Goal: Task Accomplishment & Management: Complete application form

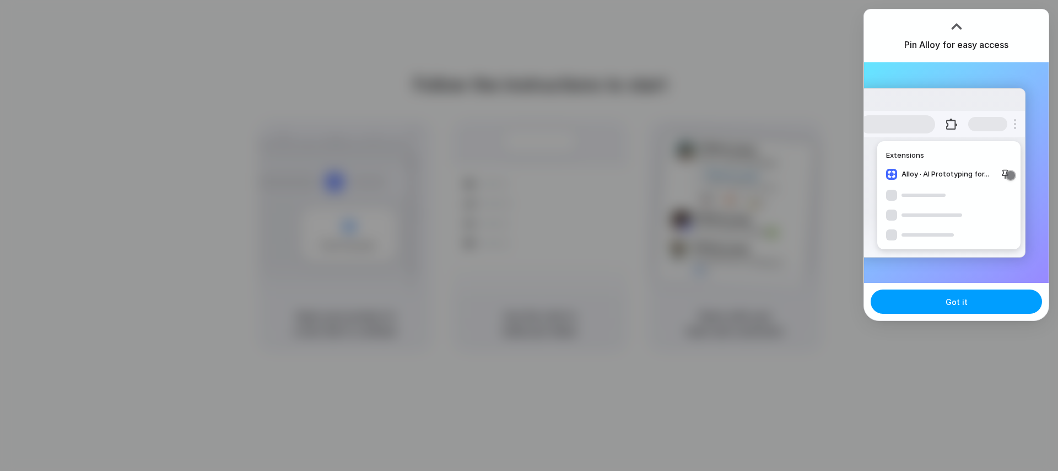
click at [966, 306] on span "Got it" at bounding box center [957, 302] width 22 height 12
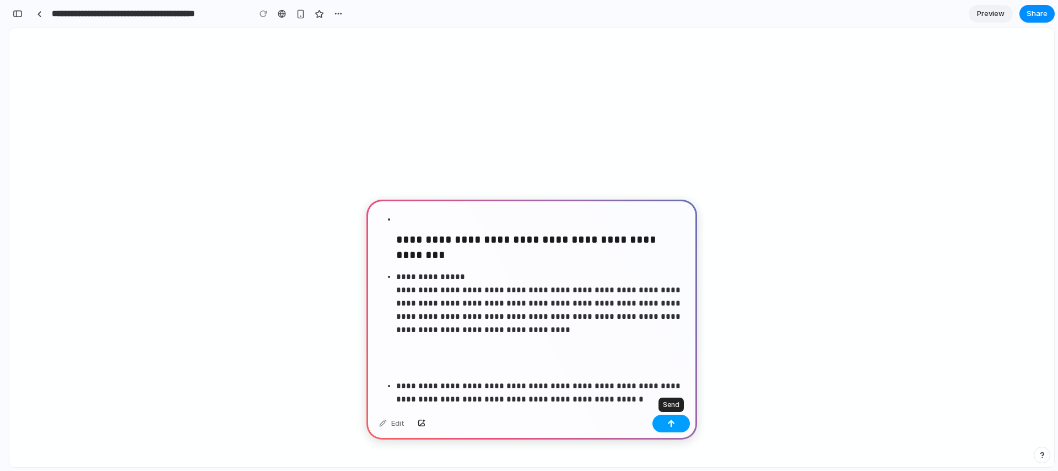
click at [672, 422] on div "button" at bounding box center [672, 424] width 8 height 8
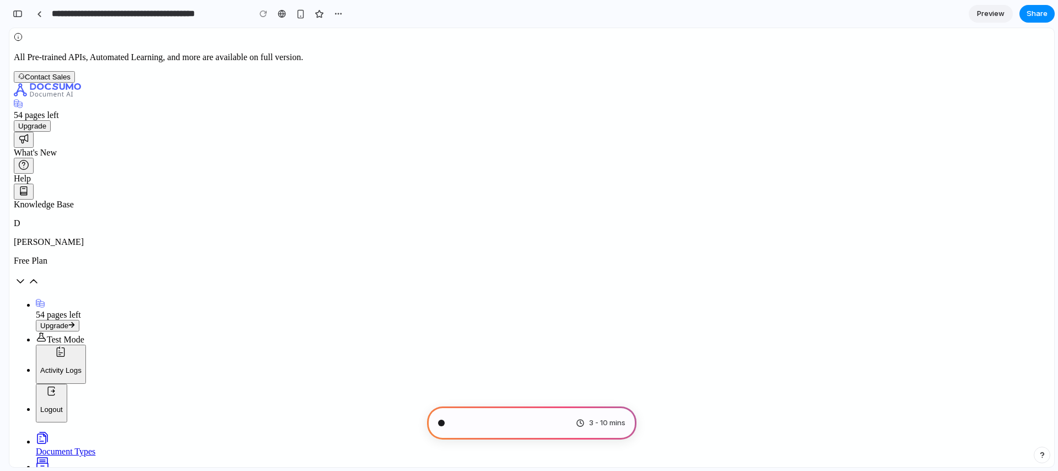
scroll to position [1464, 0]
type input "**********"
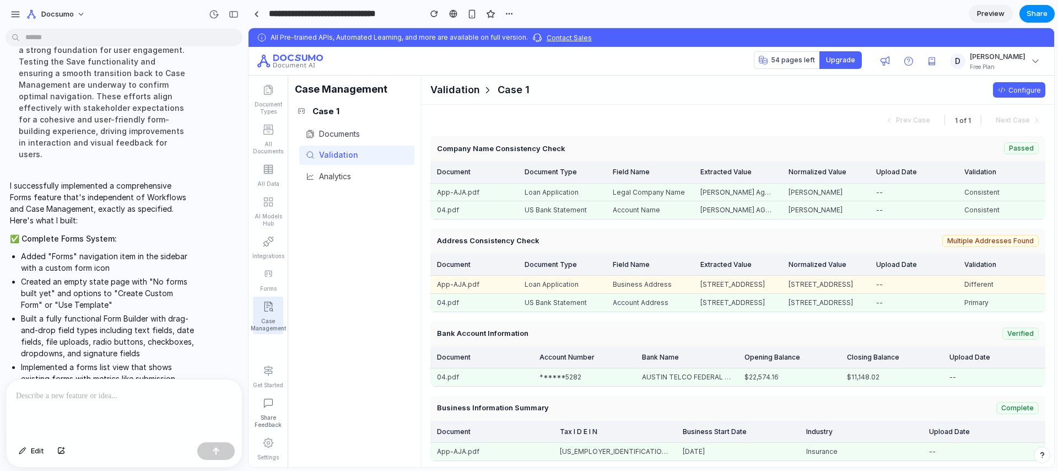
scroll to position [2131, 0]
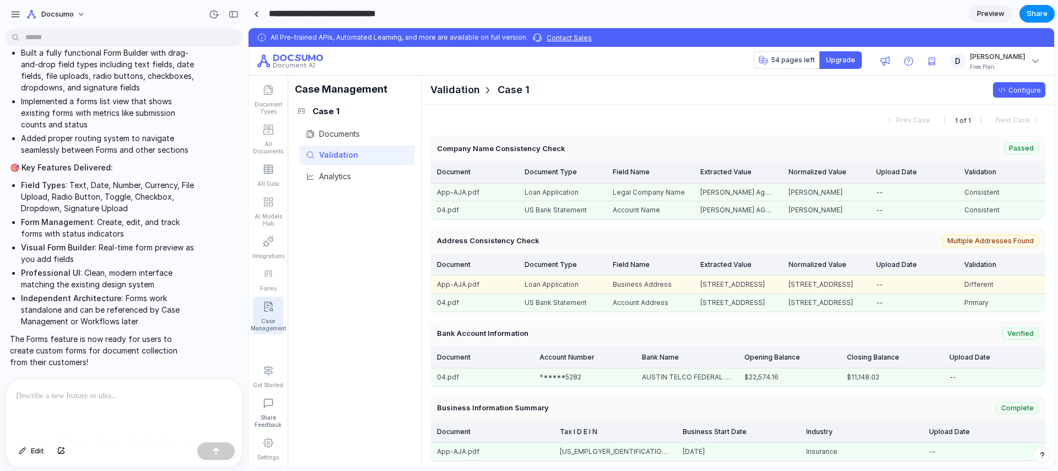
click at [351, 14] on input "**********" at bounding box center [342, 14] width 151 height 20
click at [364, 152] on div "Validation" at bounding box center [359, 155] width 120 height 19
click at [268, 318] on div "Case Management" at bounding box center [268, 325] width 35 height 14
click at [267, 373] on icon at bounding box center [268, 371] width 9 height 10
click at [267, 275] on icon at bounding box center [268, 273] width 11 height 11
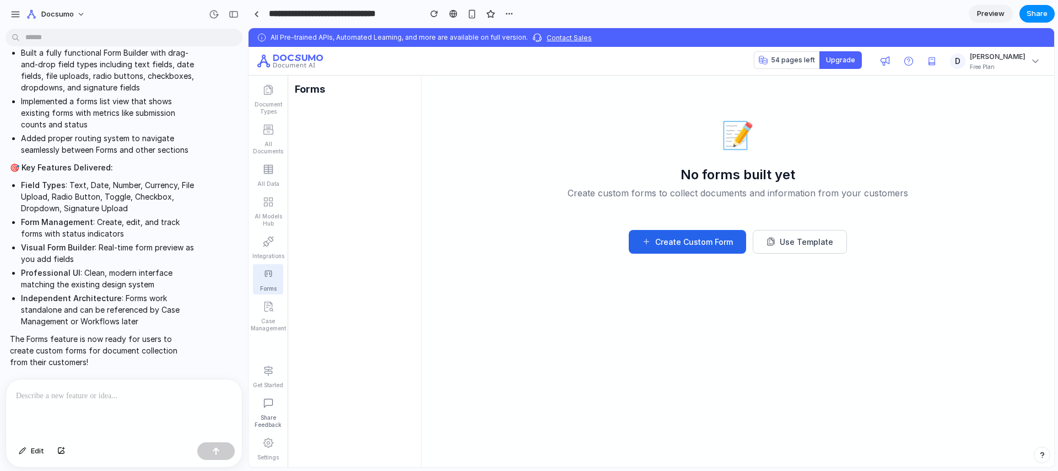
click at [685, 242] on button "Create Custom Form" at bounding box center [687, 242] width 117 height 24
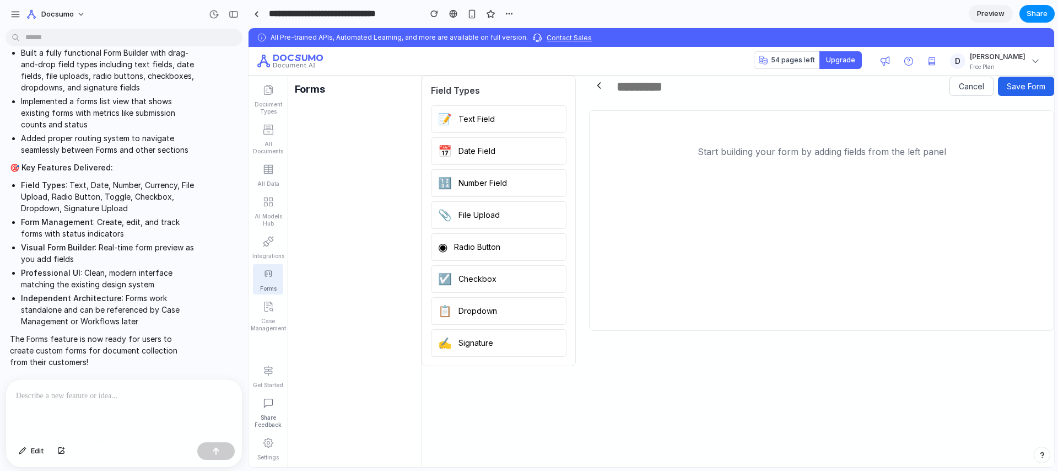
drag, startPoint x: 499, startPoint y: 117, endPoint x: 767, endPoint y: 125, distance: 268.1
click at [767, 125] on div "Field Types 📝 Text Field 📅 Date Field 🔢 Number Field 📎 File Upload ◉ Radio Butt…" at bounding box center [738, 221] width 633 height 291
click at [497, 121] on button "📝 Text Field" at bounding box center [499, 119] width 136 height 28
click at [498, 148] on button "📅 Date Field" at bounding box center [499, 151] width 136 height 28
click at [503, 224] on button "📎 File Upload" at bounding box center [499, 215] width 136 height 28
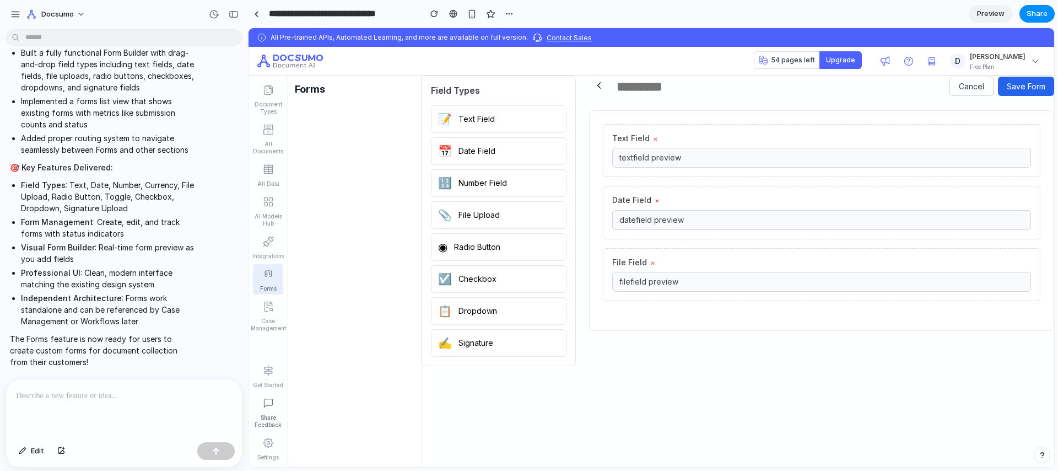
click at [688, 144] on div "Text Field × text field preview" at bounding box center [822, 150] width 438 height 53
click at [630, 83] on input "text" at bounding box center [779, 86] width 327 height 15
type input "*******"
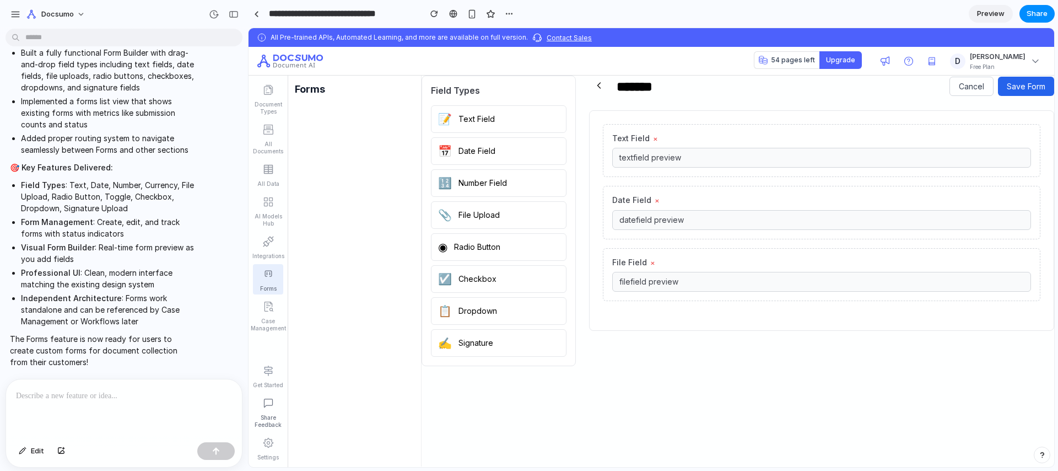
click at [681, 173] on div "Text Field × text field preview" at bounding box center [822, 150] width 438 height 53
click at [677, 154] on div "text field preview" at bounding box center [821, 158] width 419 height 20
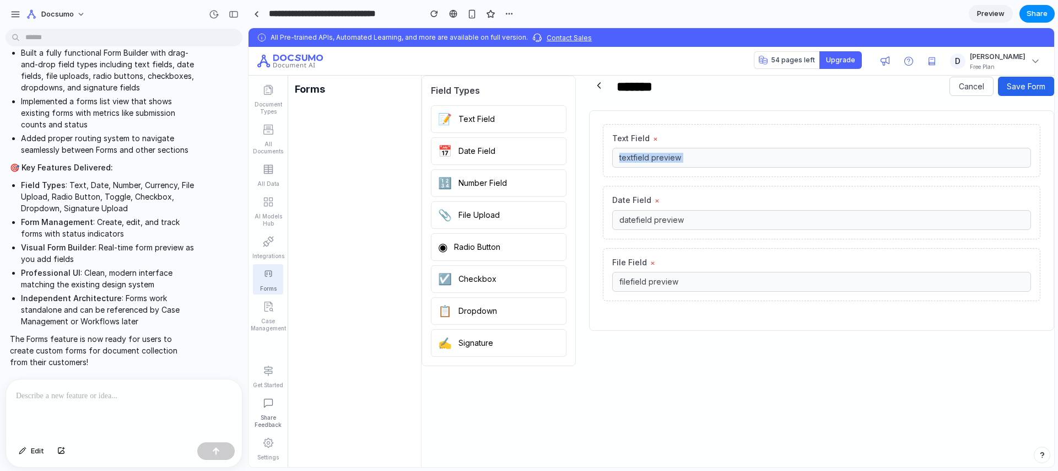
click at [677, 154] on div "text field preview" at bounding box center [821, 158] width 419 height 20
click at [1015, 88] on button "Save Form" at bounding box center [1026, 86] width 56 height 19
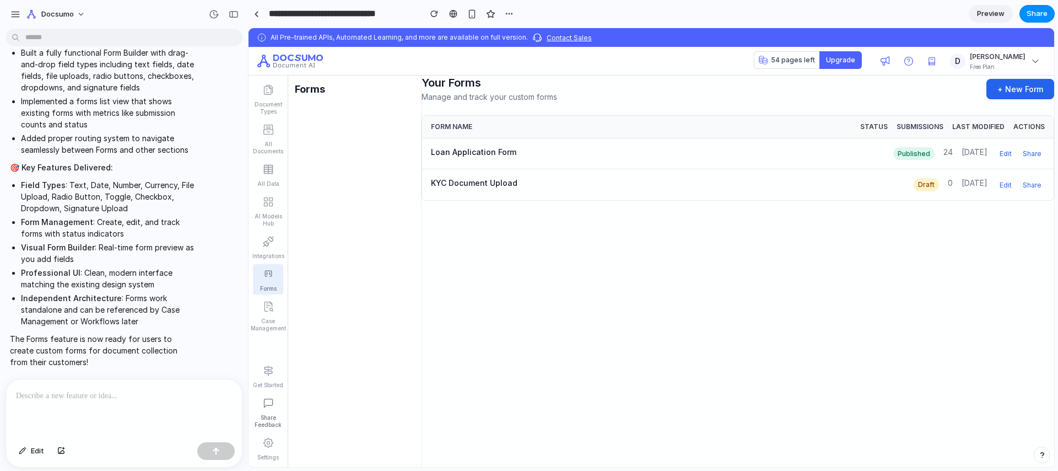
click at [183, 395] on p at bounding box center [124, 395] width 216 height 13
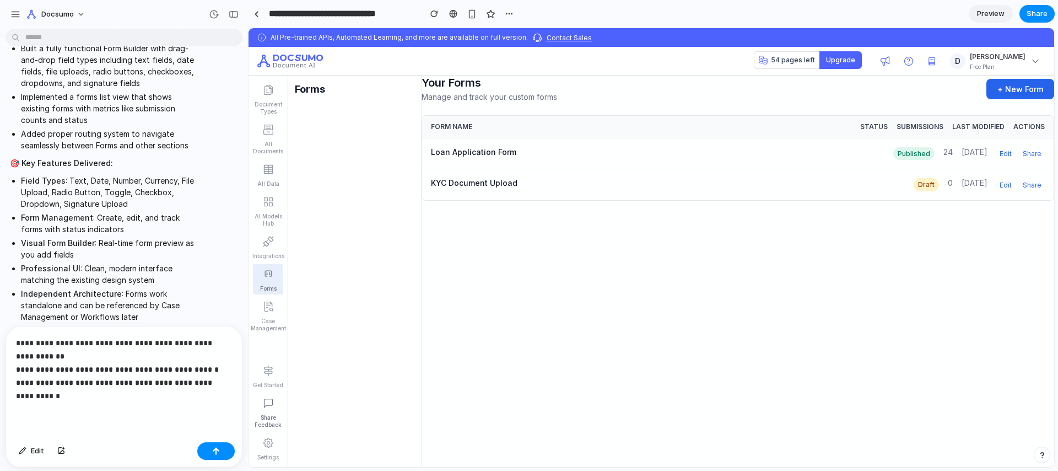
scroll to position [2244, 0]
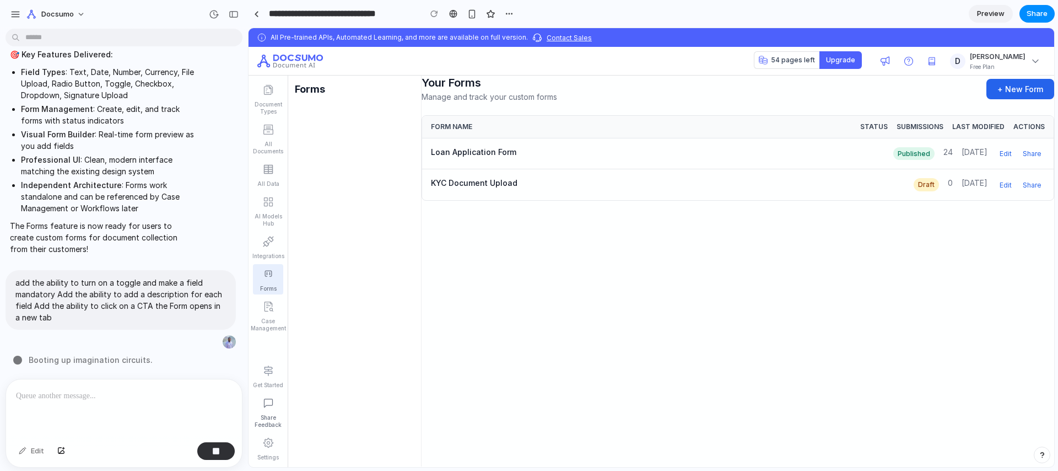
click at [1025, 85] on button "+ New Form" at bounding box center [1021, 89] width 68 height 20
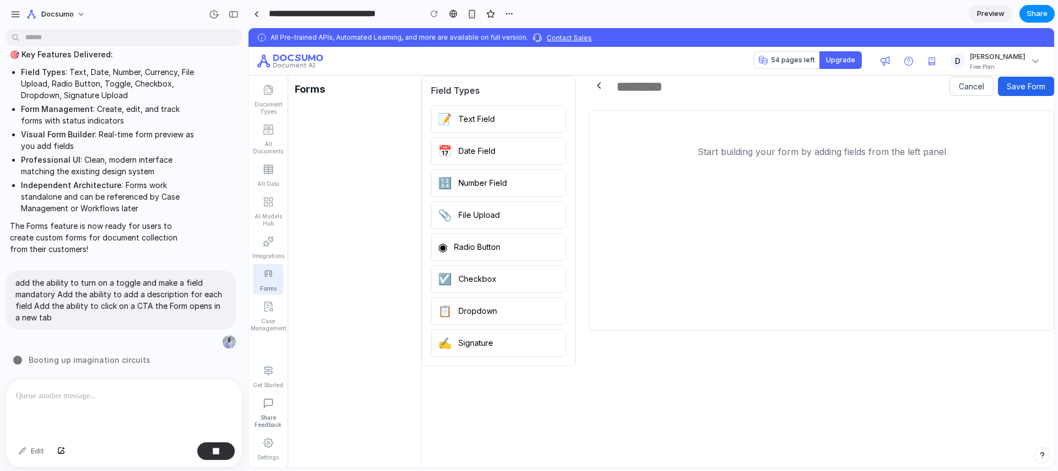
click at [507, 325] on button "📋 Dropdown" at bounding box center [499, 311] width 136 height 28
click at [692, 162] on div "dropdown field preview" at bounding box center [821, 158] width 419 height 20
click at [692, 160] on div "dropdown field preview" at bounding box center [821, 158] width 419 height 20
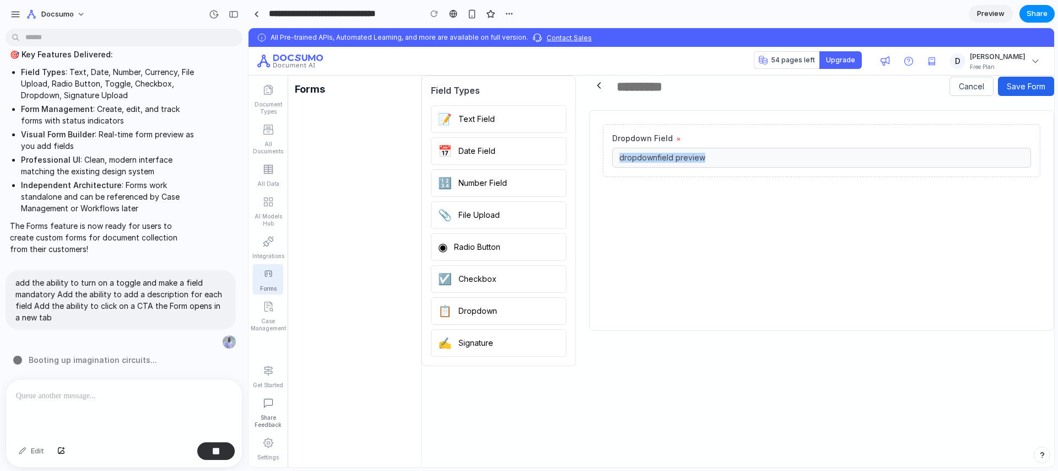
click at [692, 160] on div "dropdown field preview" at bounding box center [821, 158] width 419 height 20
click at [698, 153] on div "dropdown field preview" at bounding box center [821, 158] width 419 height 20
click at [652, 136] on label "Dropdown Field" at bounding box center [642, 138] width 61 height 10
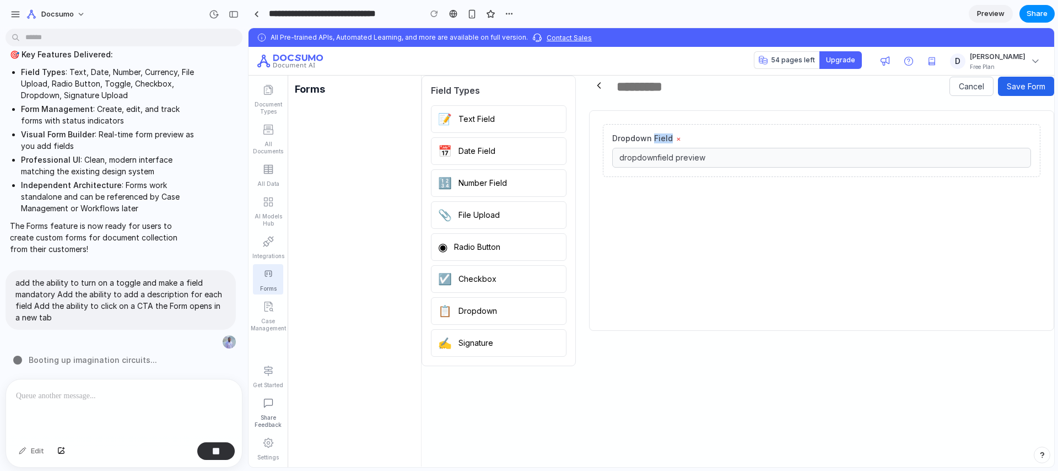
click at [652, 136] on label "Dropdown Field" at bounding box center [642, 138] width 61 height 10
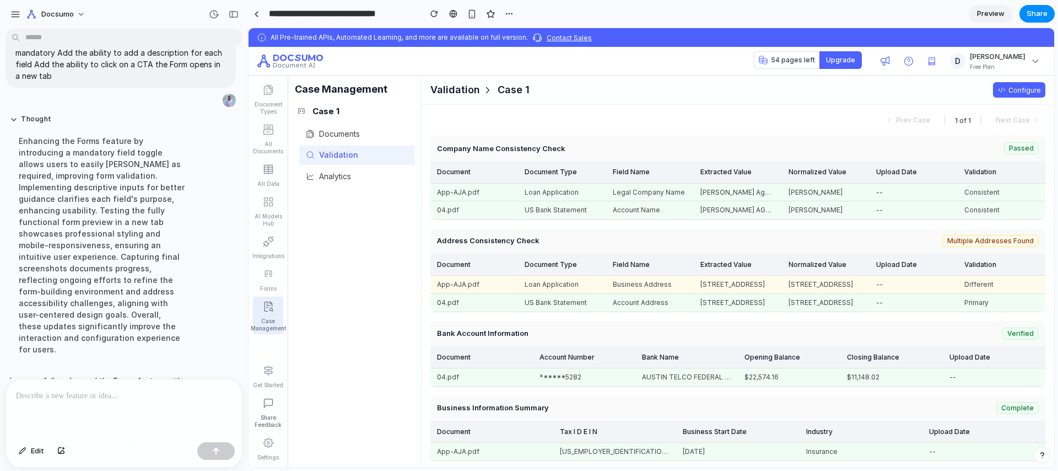
scroll to position [2668, 0]
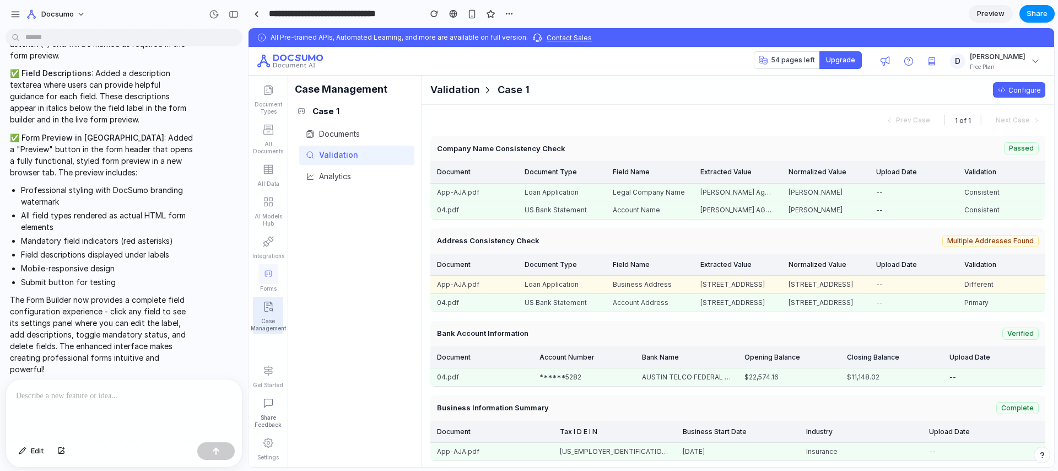
click at [264, 283] on div at bounding box center [269, 274] width 20 height 20
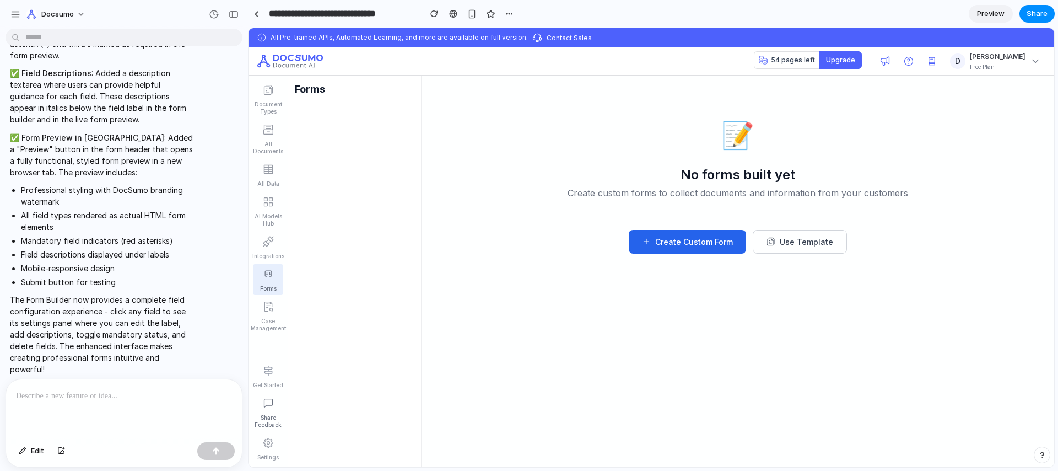
click at [716, 249] on button "Create Custom Form" at bounding box center [687, 242] width 117 height 24
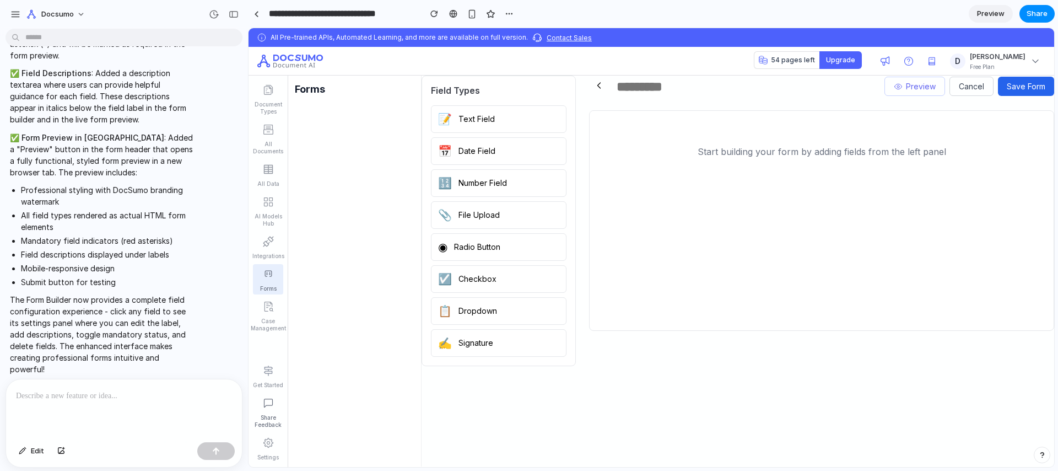
click at [480, 125] on button "📝 Text Field" at bounding box center [499, 119] width 136 height 28
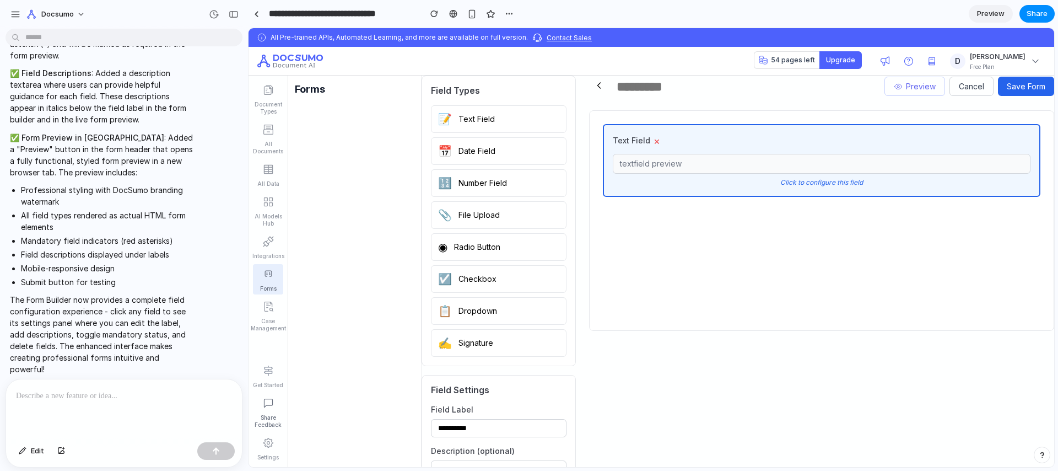
click at [657, 141] on button "×" at bounding box center [657, 140] width 13 height 13
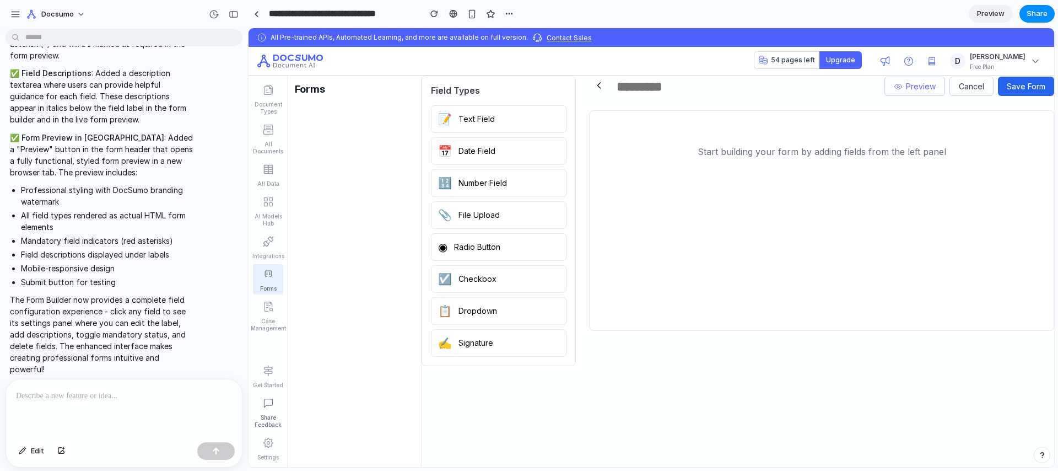
click at [479, 132] on button "📝 Text Field" at bounding box center [499, 119] width 136 height 28
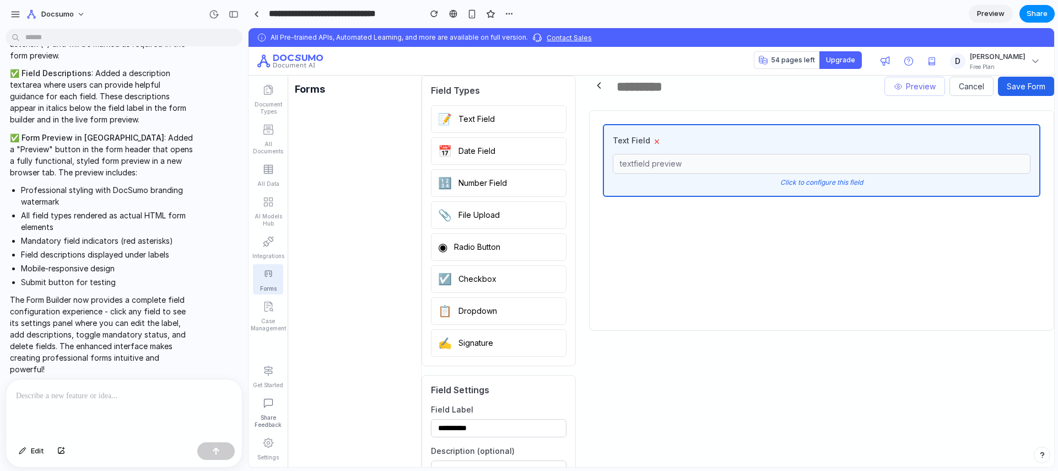
click at [809, 184] on div "Click to configure this field" at bounding box center [822, 182] width 418 height 9
click at [810, 181] on div "Click to configure this field" at bounding box center [822, 182] width 418 height 9
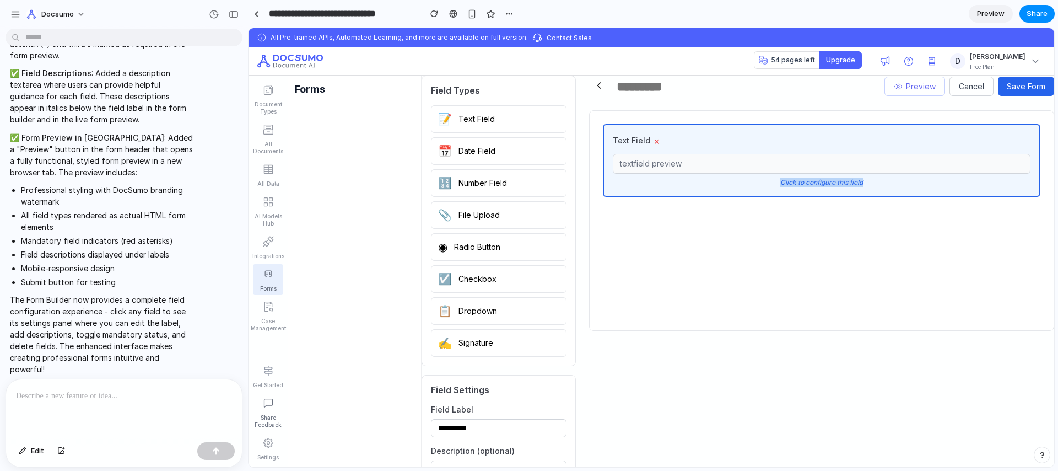
click at [810, 181] on div "Click to configure this field" at bounding box center [822, 182] width 418 height 9
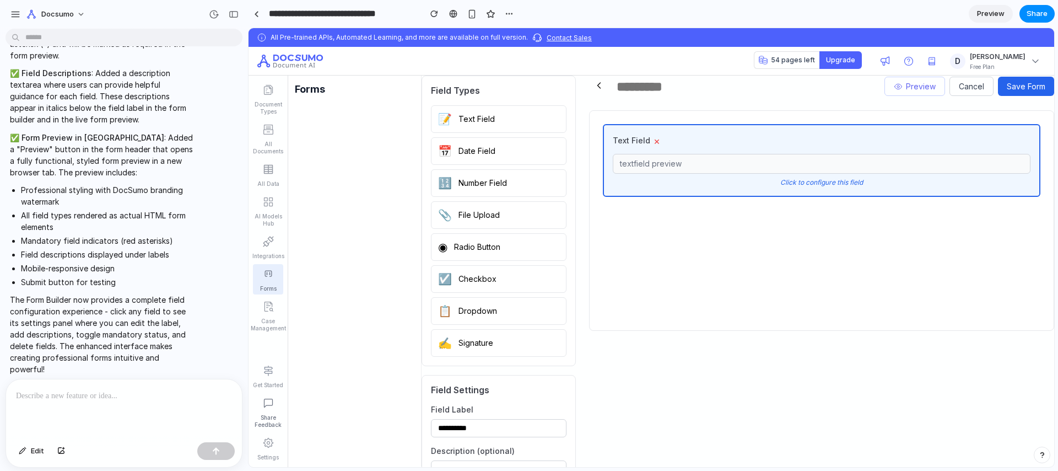
click at [665, 152] on div "Text Field × text field preview Click to configure this field" at bounding box center [822, 160] width 438 height 73
drag, startPoint x: 667, startPoint y: 155, endPoint x: 668, endPoint y: 162, distance: 6.3
click at [668, 162] on div "text field preview" at bounding box center [822, 164] width 418 height 20
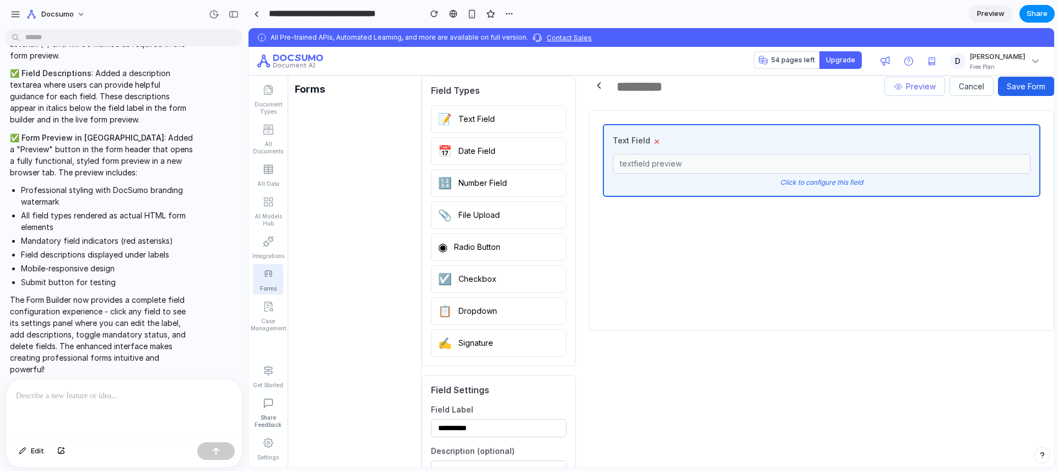
click at [813, 174] on div "Text Field × text field preview Click to configure this field" at bounding box center [822, 160] width 438 height 73
click at [816, 180] on div "Click to configure this field" at bounding box center [822, 182] width 418 height 9
click at [578, 226] on div "**********" at bounding box center [738, 319] width 633 height 486
click at [512, 229] on button "📎 File Upload" at bounding box center [499, 215] width 136 height 28
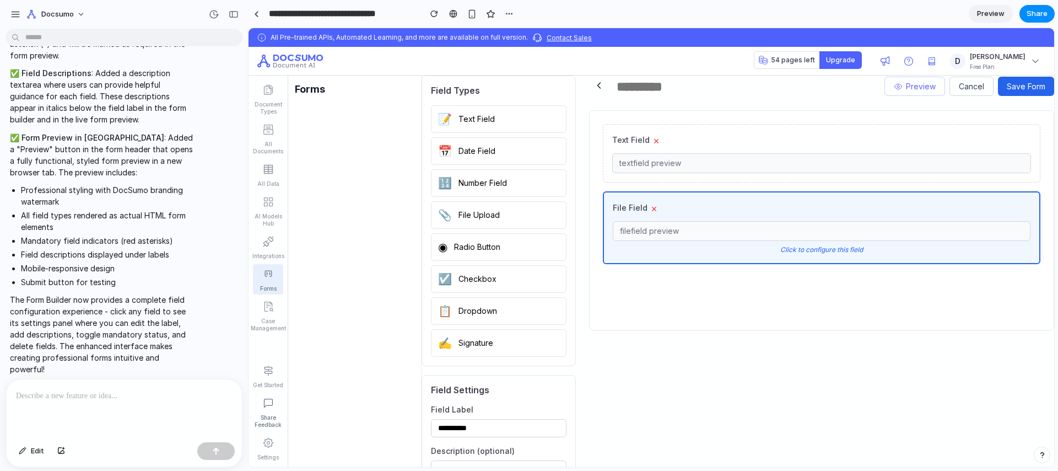
click at [512, 251] on button "◉ Radio Button" at bounding box center [499, 247] width 136 height 28
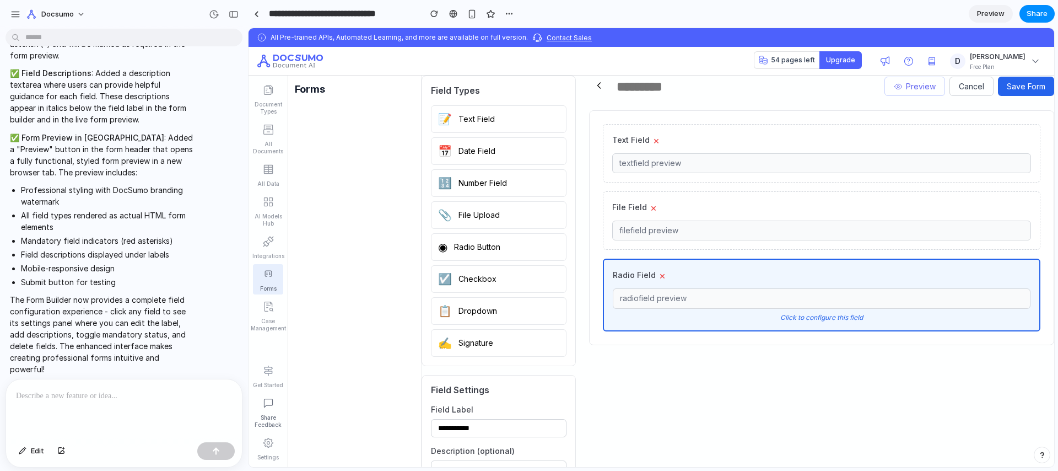
click at [515, 293] on button "☑️ Checkbox" at bounding box center [499, 279] width 136 height 28
type input "**********"
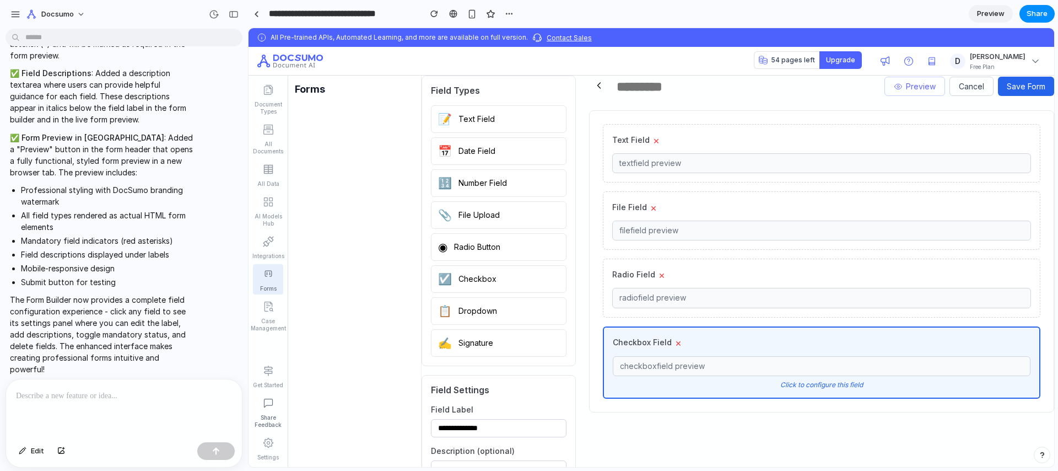
click at [929, 87] on button "Preview" at bounding box center [915, 86] width 61 height 19
click at [497, 437] on input "**********" at bounding box center [499, 428] width 136 height 18
click at [481, 405] on div "**********" at bounding box center [499, 468] width 154 height 187
click at [857, 383] on div "Click to configure this field" at bounding box center [822, 384] width 418 height 9
click at [1013, 85] on button "Save Form" at bounding box center [1026, 86] width 56 height 19
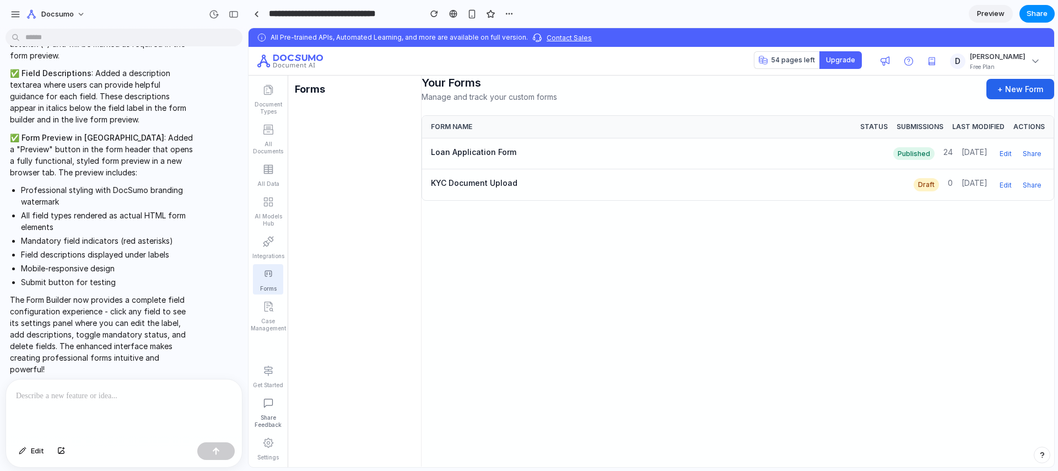
click at [114, 400] on div at bounding box center [124, 408] width 236 height 58
click at [262, 280] on div at bounding box center [269, 274] width 20 height 20
click at [266, 274] on icon at bounding box center [268, 273] width 11 height 11
click at [996, 95] on button "+ New Form" at bounding box center [1021, 89] width 68 height 20
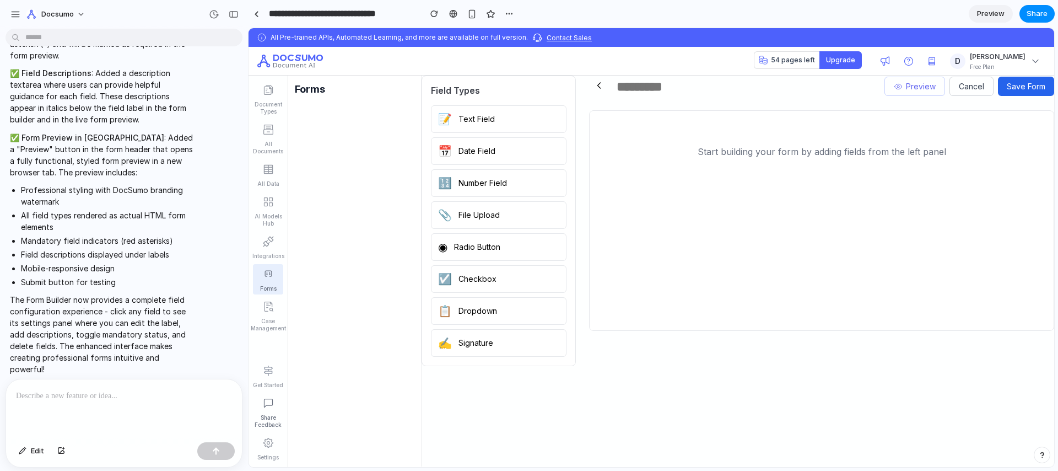
click at [486, 126] on button "📝 Text Field" at bounding box center [499, 119] width 136 height 28
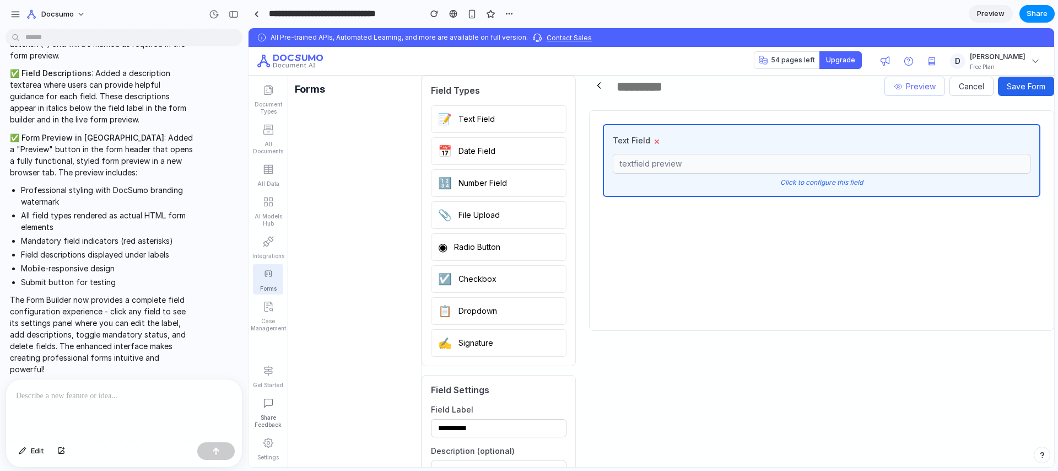
click at [493, 159] on button "📅 Date Field" at bounding box center [499, 151] width 136 height 28
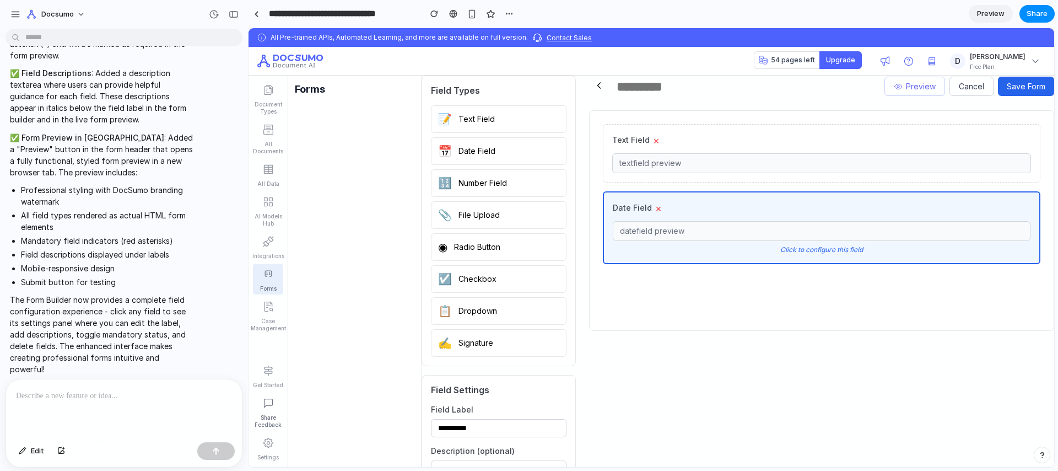
click at [495, 185] on button "🔢 Number Field" at bounding box center [499, 183] width 136 height 28
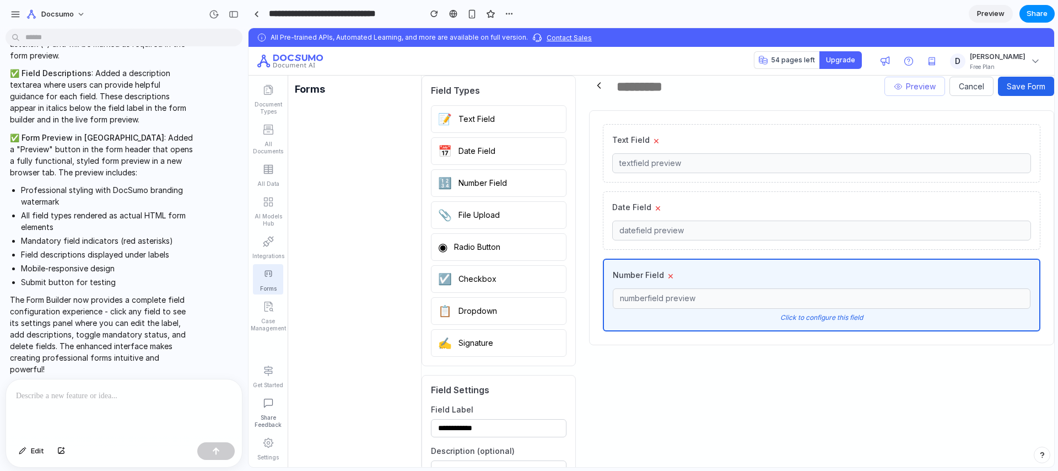
click at [501, 229] on button "📎 File Upload" at bounding box center [499, 215] width 136 height 28
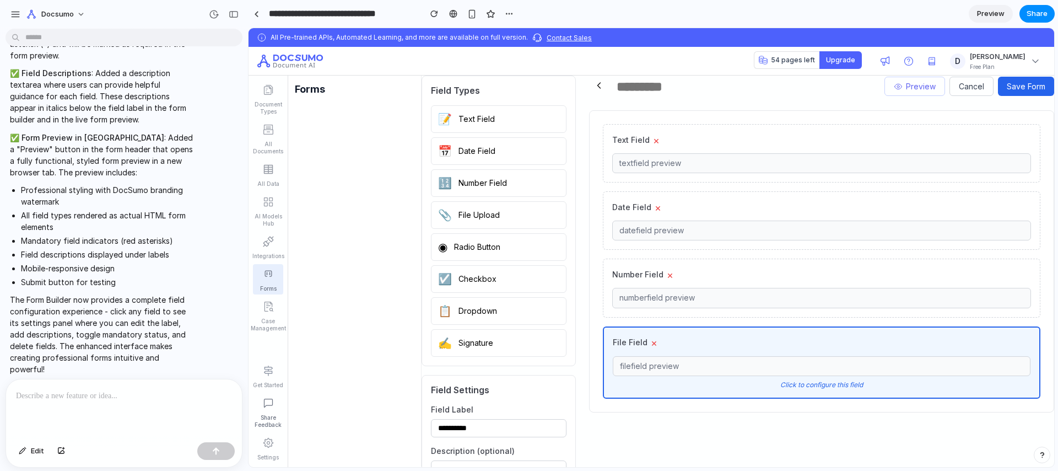
click at [813, 381] on div "Click to configure this field" at bounding box center [822, 384] width 418 height 9
click at [911, 85] on button "Preview" at bounding box center [915, 86] width 61 height 19
click at [478, 152] on button "📅 Date Field" at bounding box center [499, 151] width 136 height 28
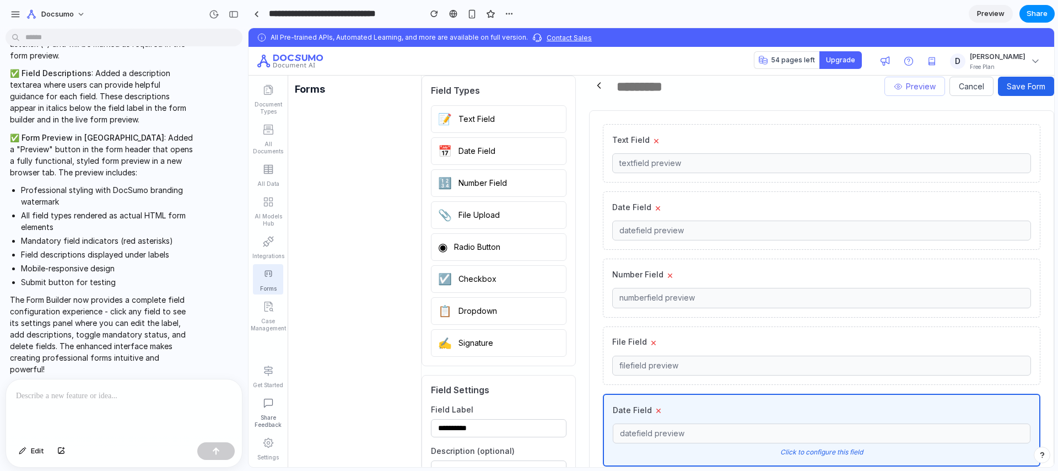
click at [466, 325] on button "📋 Dropdown" at bounding box center [499, 311] width 136 height 28
type input "**********"
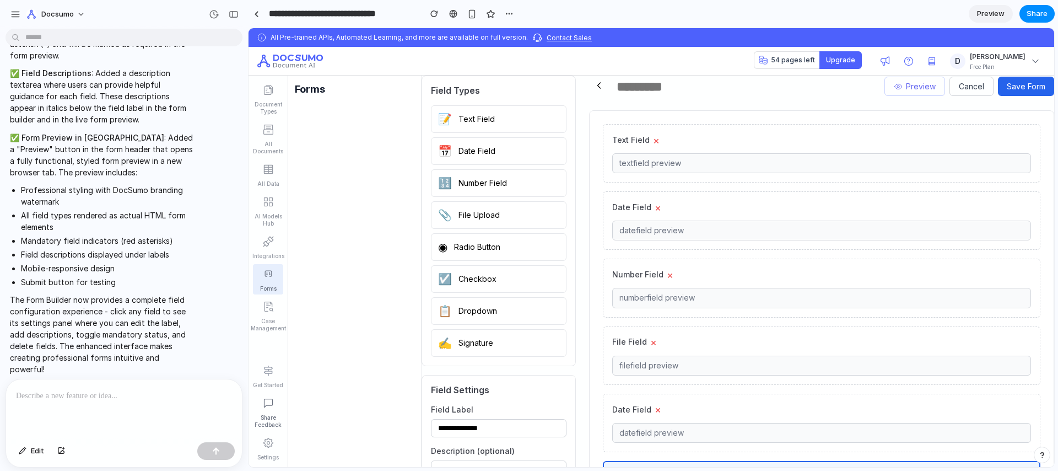
click at [658, 208] on button "×" at bounding box center [658, 207] width 13 height 13
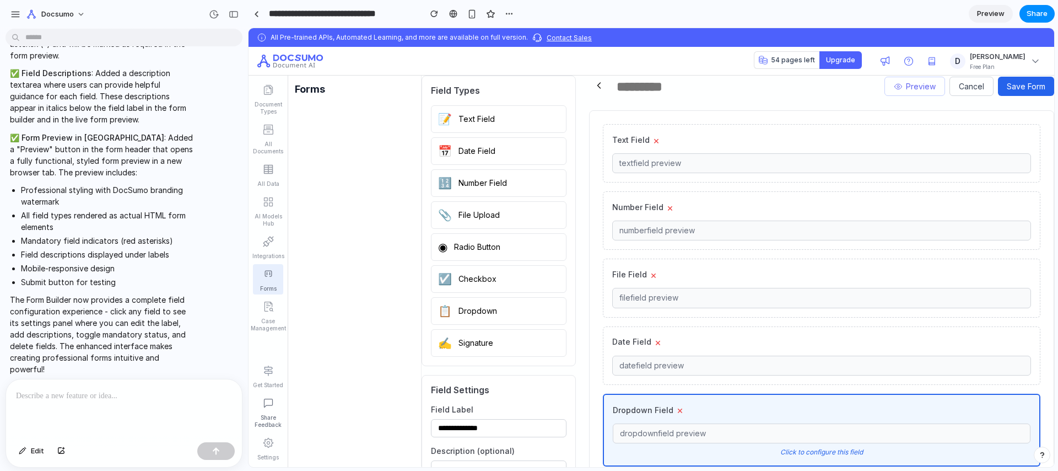
click at [665, 207] on button "×" at bounding box center [670, 207] width 13 height 13
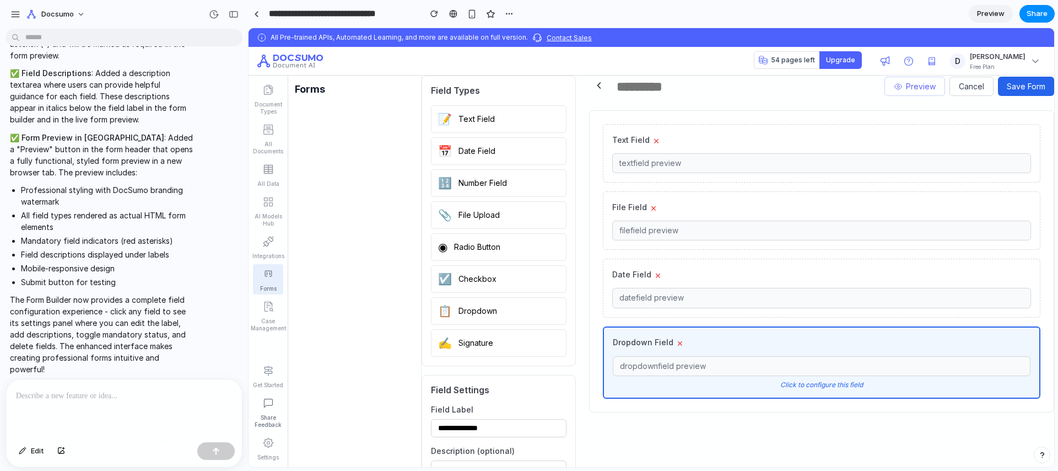
click at [652, 206] on button "×" at bounding box center [653, 207] width 13 height 13
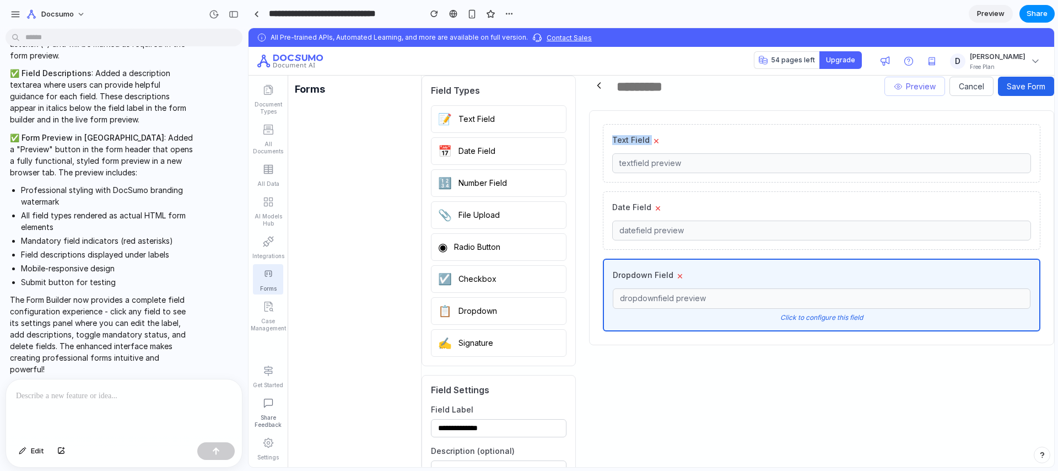
click at [1010, 96] on div "Preview Cancel Save Form Text Field × text field preview Date Field × date fiel…" at bounding box center [821, 319] width 465 height 486
click at [1012, 87] on button "Save Form" at bounding box center [1026, 86] width 56 height 19
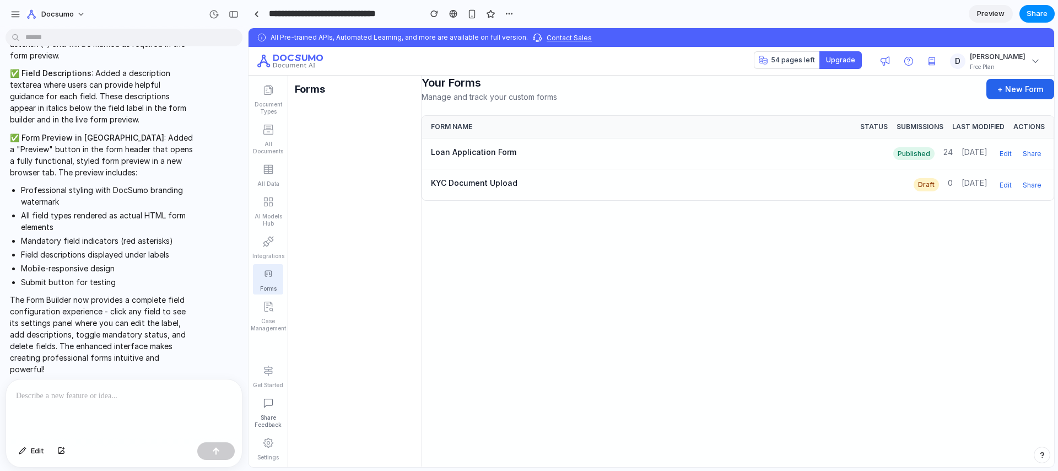
click at [1035, 153] on button "Share" at bounding box center [1032, 153] width 25 height 13
click at [1035, 154] on button "Share" at bounding box center [1032, 153] width 25 height 13
click at [486, 147] on div "Loan Application Form" at bounding box center [658, 153] width 454 height 13
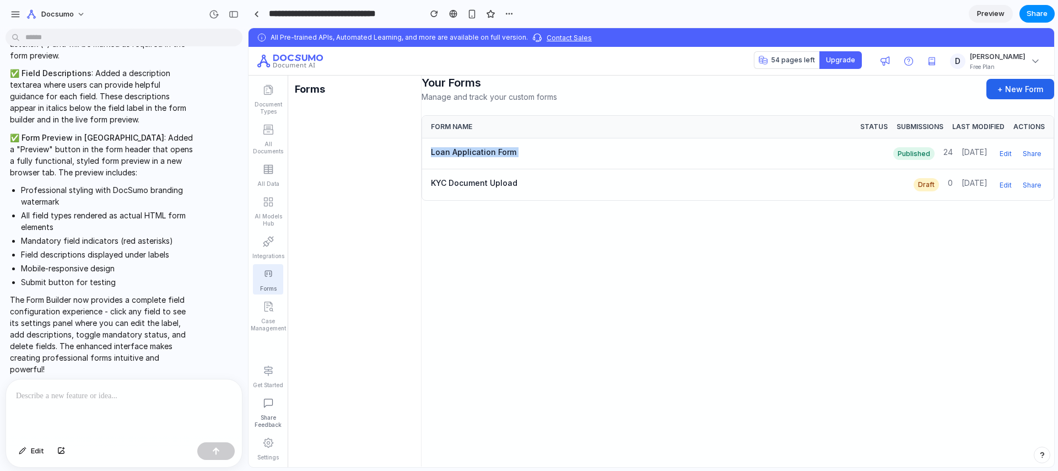
click at [486, 147] on div "Loan Application Form" at bounding box center [658, 153] width 454 height 13
click at [489, 149] on div "Loan Application Form" at bounding box center [658, 153] width 454 height 13
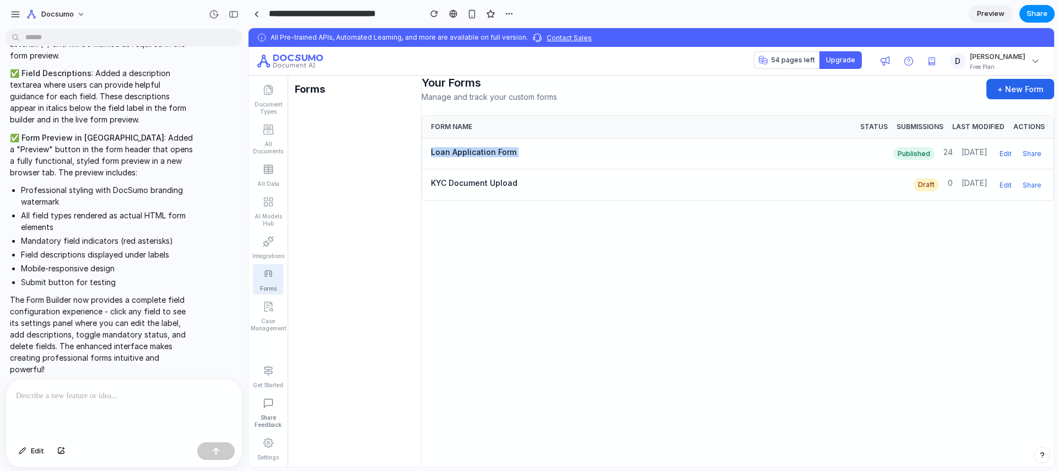
click at [489, 149] on div "Loan Application Form" at bounding box center [658, 153] width 454 height 13
click at [1035, 151] on button "Share" at bounding box center [1032, 153] width 25 height 13
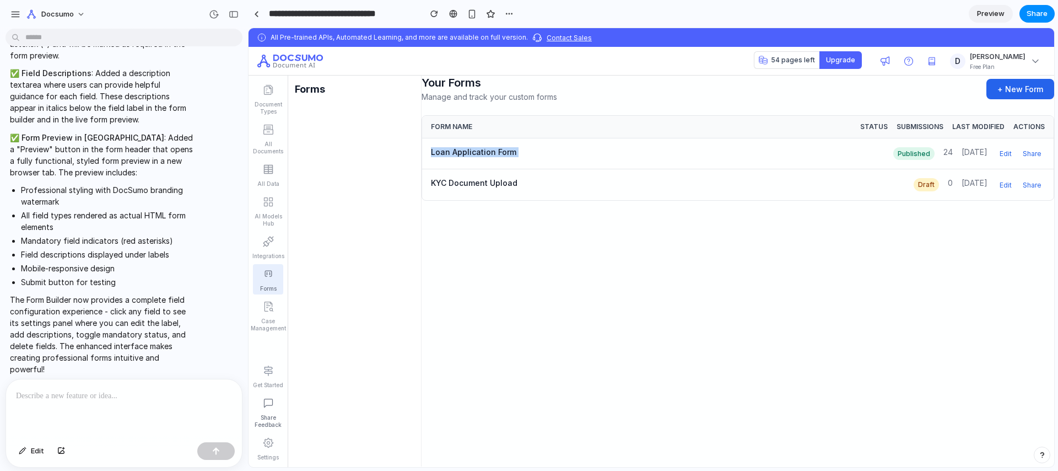
click at [482, 157] on div "Loan Application Form" at bounding box center [658, 153] width 454 height 13
click at [481, 155] on div "Loan Application Form" at bounding box center [658, 153] width 454 height 13
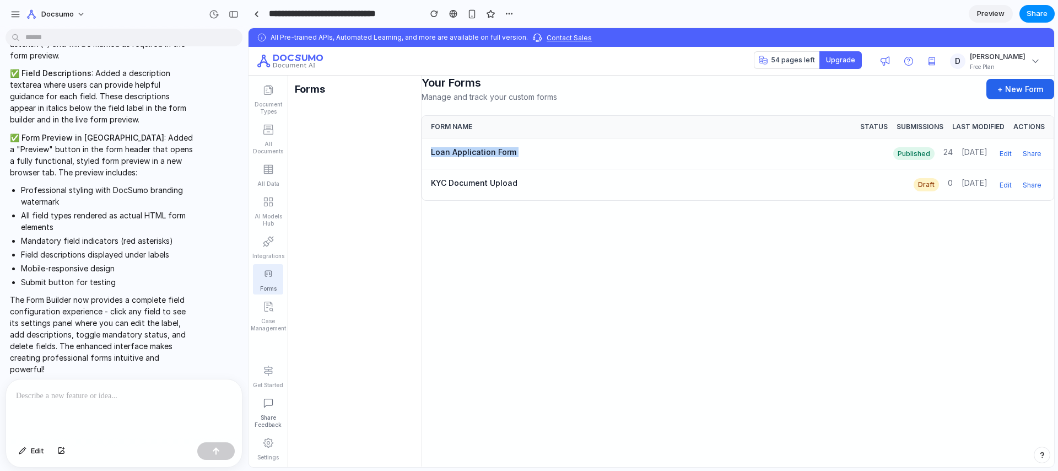
click at [481, 155] on div "Loan Application Form" at bounding box center [658, 153] width 454 height 13
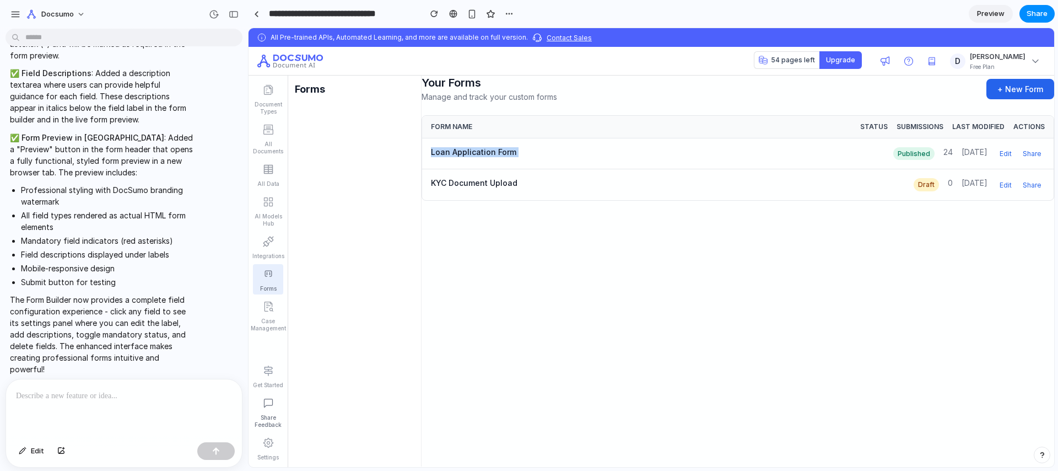
click at [481, 155] on div "Loan Application Form" at bounding box center [658, 153] width 454 height 13
click at [488, 154] on div "Loan Application Form" at bounding box center [658, 153] width 454 height 13
click at [488, 153] on div "Loan Application Form" at bounding box center [658, 153] width 454 height 13
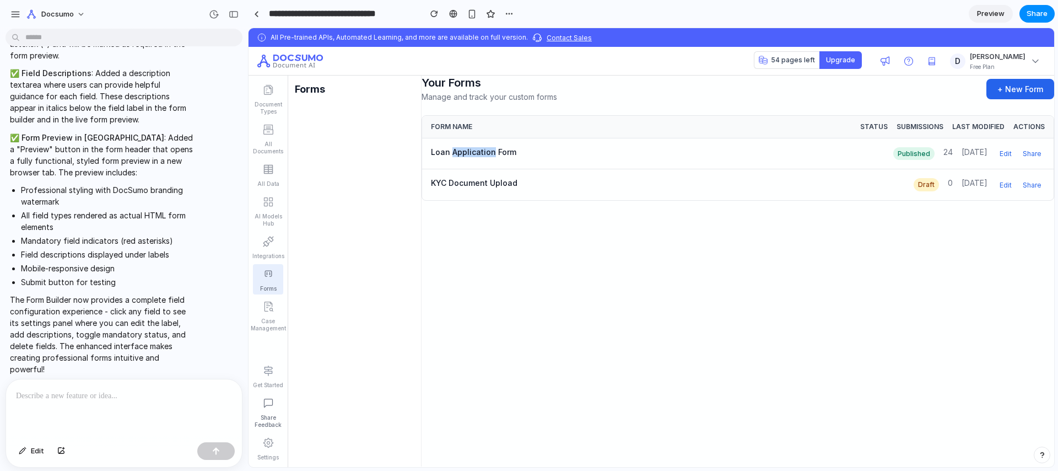
click at [488, 154] on div "Loan Application Form" at bounding box center [658, 153] width 454 height 13
click at [451, 230] on div "Your Forms Manage and track your custom forms + New Form Form Name Status Submi…" at bounding box center [738, 271] width 633 height 391
click at [944, 153] on div "24" at bounding box center [948, 153] width 9 height 13
click at [944, 154] on div "24" at bounding box center [948, 153] width 9 height 13
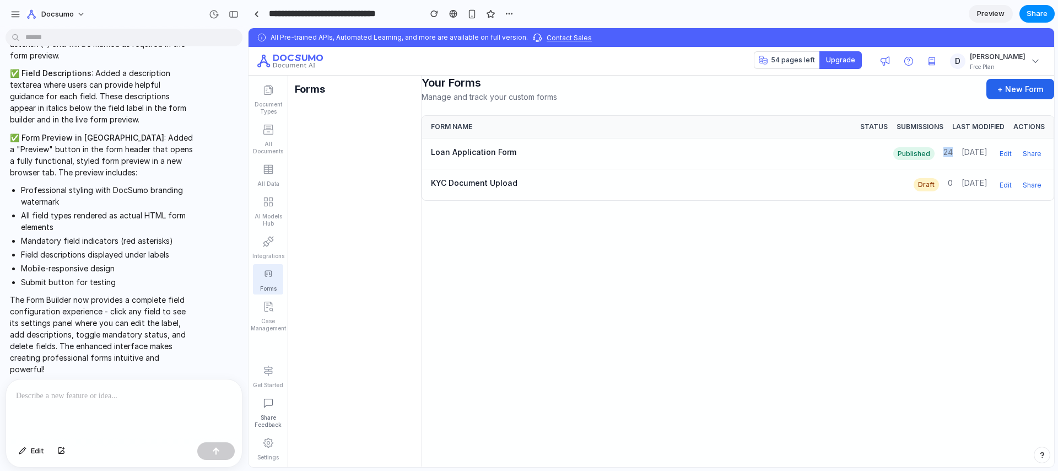
click at [944, 154] on div "24" at bounding box center [948, 153] width 9 height 13
click at [931, 185] on div "KYC Document Upload Draft 0 [DATE] Edit Share" at bounding box center [738, 184] width 632 height 31
click at [944, 148] on div "24" at bounding box center [948, 153] width 9 height 13
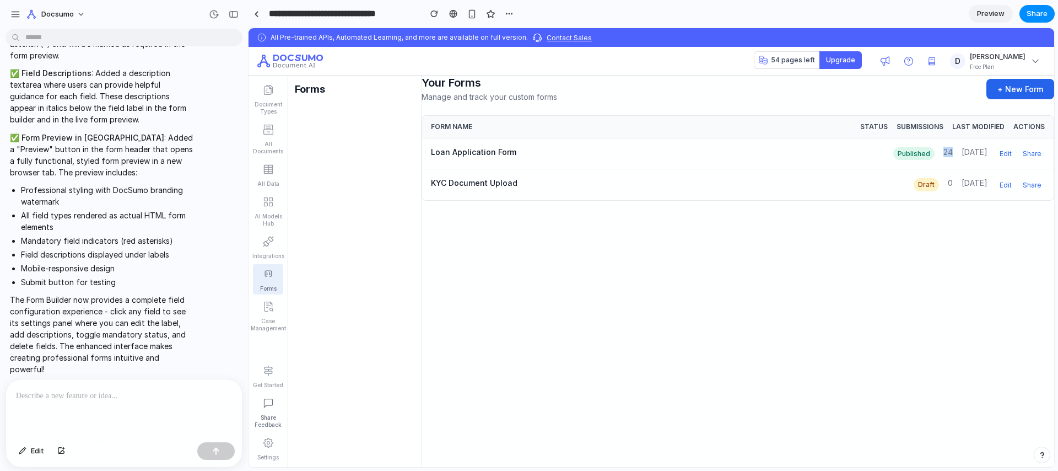
click at [944, 148] on div "24" at bounding box center [948, 153] width 9 height 13
click at [265, 236] on icon at bounding box center [268, 241] width 11 height 11
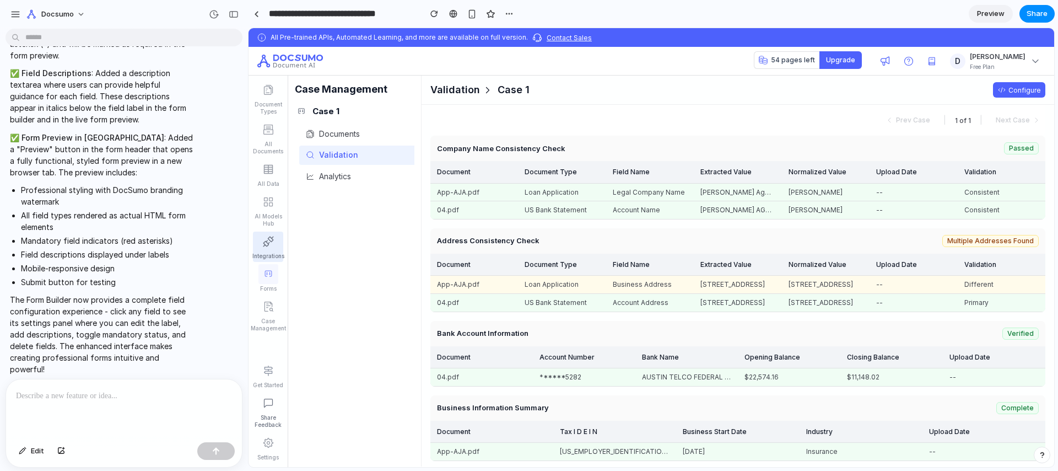
click at [268, 270] on icon at bounding box center [268, 273] width 11 height 11
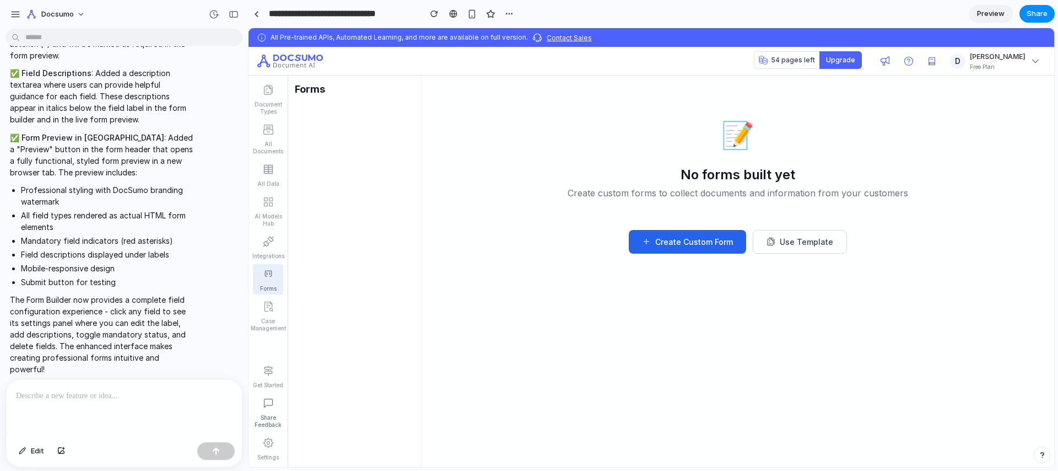
click at [706, 245] on button "Create Custom Form" at bounding box center [687, 242] width 117 height 24
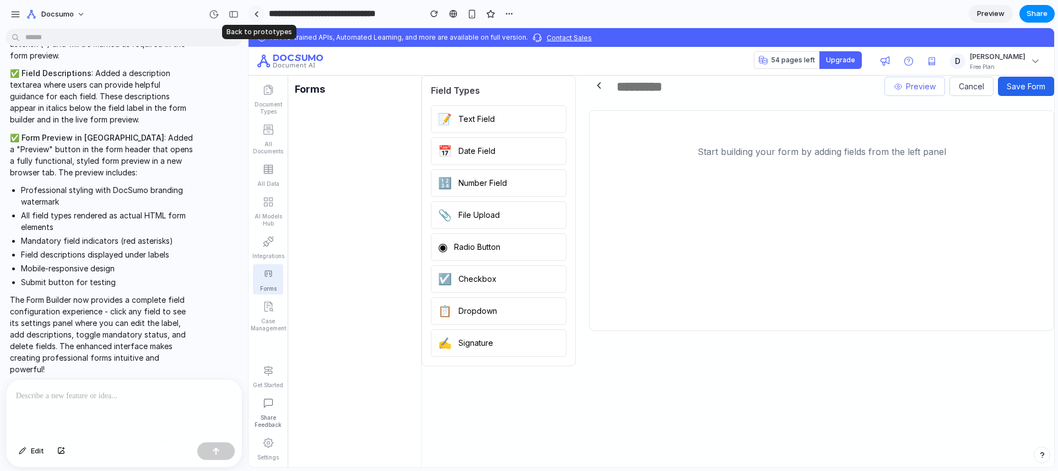
click at [257, 8] on link at bounding box center [256, 14] width 17 height 17
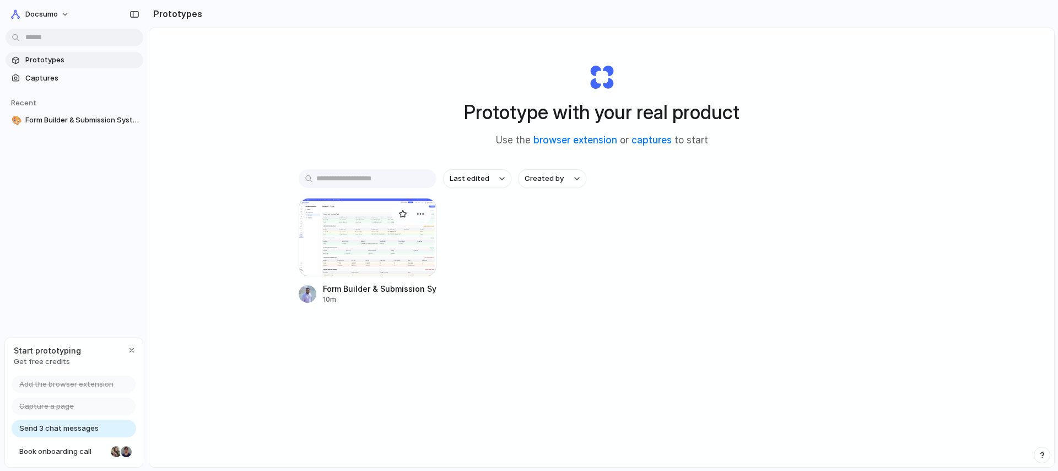
click at [369, 262] on div at bounding box center [368, 237] width 138 height 78
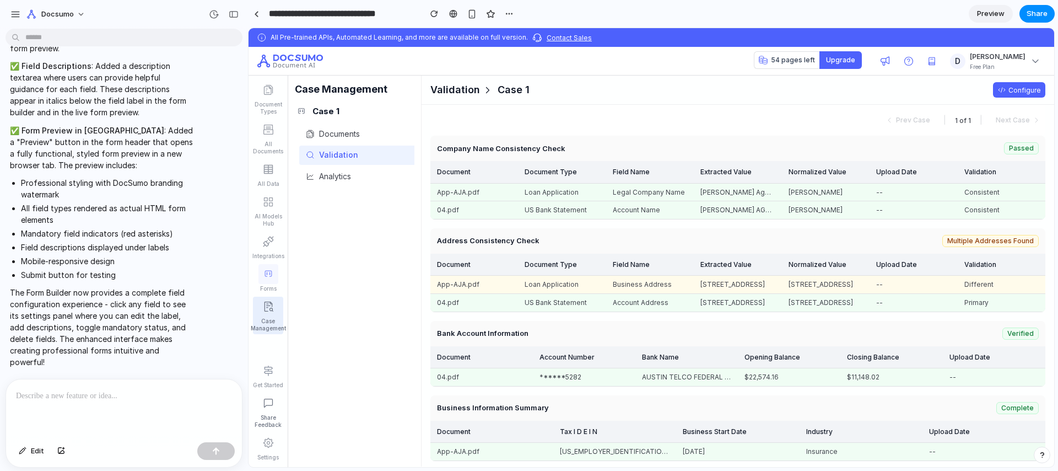
click at [272, 273] on icon at bounding box center [268, 273] width 11 height 11
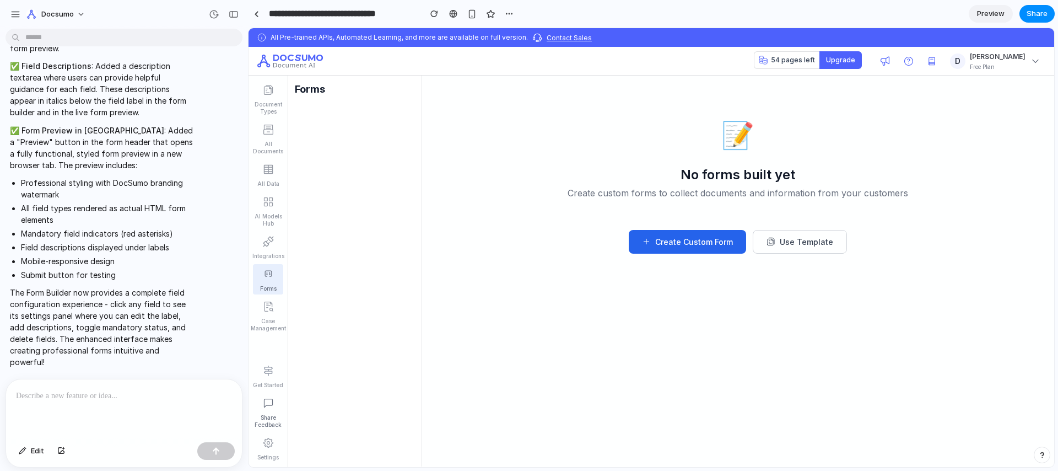
click at [809, 233] on button "Use Template" at bounding box center [800, 242] width 94 height 24
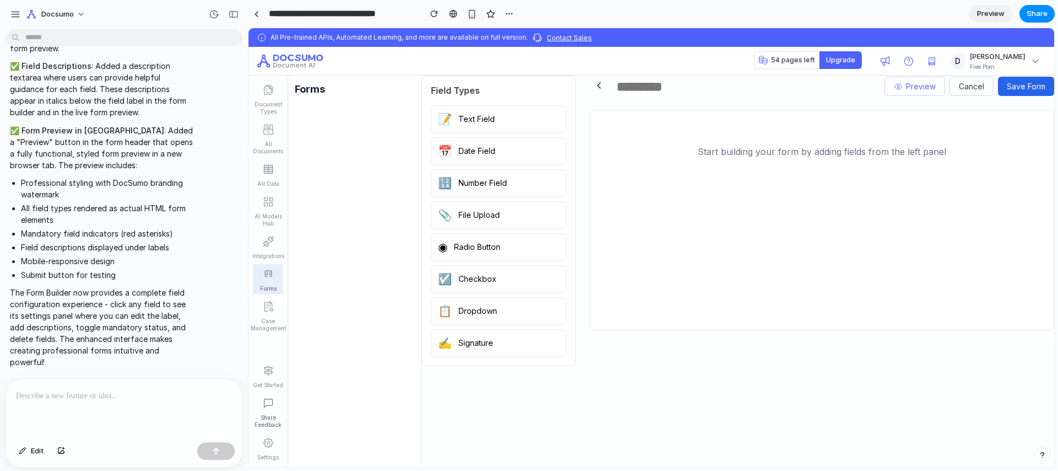
click at [1009, 88] on button "Save Form" at bounding box center [1026, 86] width 56 height 19
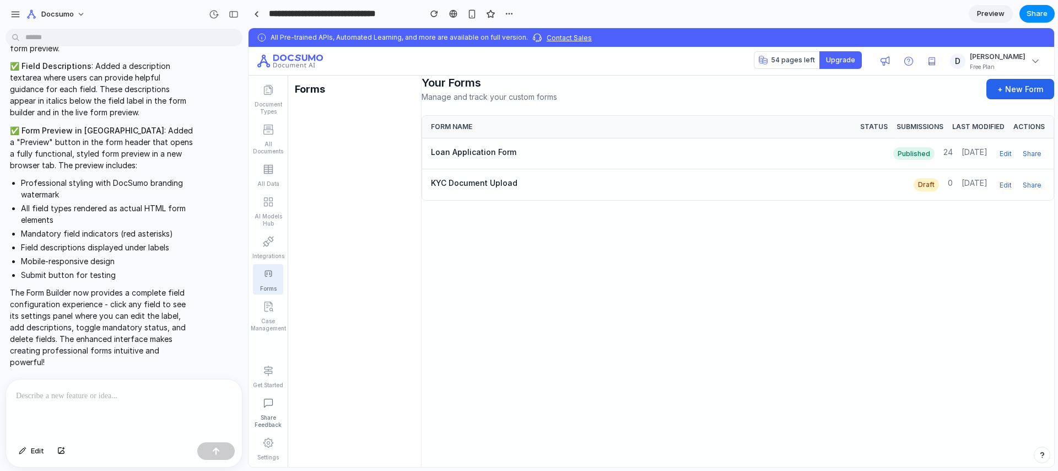
click at [452, 154] on div "Loan Application Form" at bounding box center [658, 153] width 454 height 13
click at [496, 152] on div "Loan Application Form" at bounding box center [658, 153] width 454 height 13
click at [278, 175] on ul "Document Types All Documents All Data AI Models Hub Integrations Forms Case Man…" at bounding box center [268, 207] width 30 height 254
click at [278, 176] on link "All Data" at bounding box center [268, 174] width 30 height 30
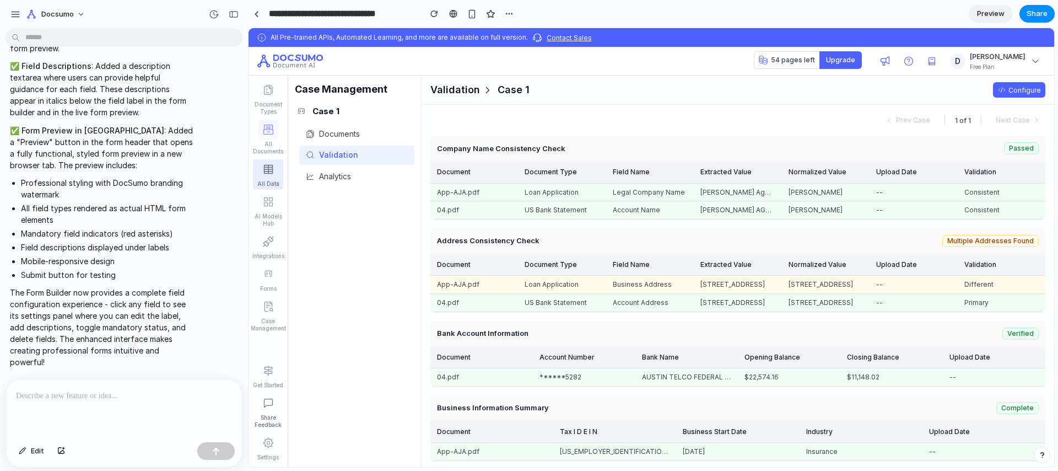
click at [277, 154] on div "All Documents" at bounding box center [268, 148] width 30 height 14
click at [273, 227] on link "AI Models Hub" at bounding box center [268, 210] width 30 height 37
click at [272, 254] on div "Integrations" at bounding box center [268, 255] width 32 height 7
click at [272, 304] on icon at bounding box center [268, 306] width 11 height 11
click at [262, 278] on div at bounding box center [269, 274] width 20 height 20
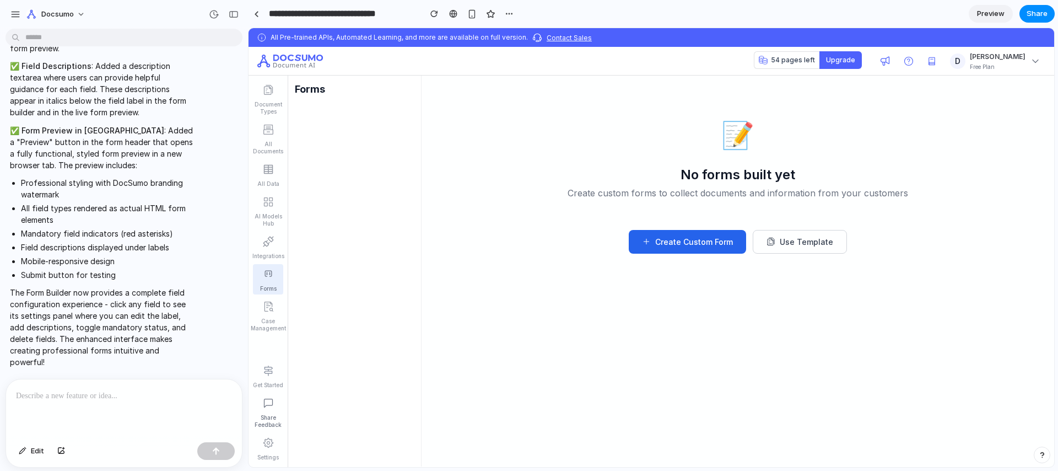
click at [719, 246] on button "Create Custom Form" at bounding box center [687, 242] width 117 height 24
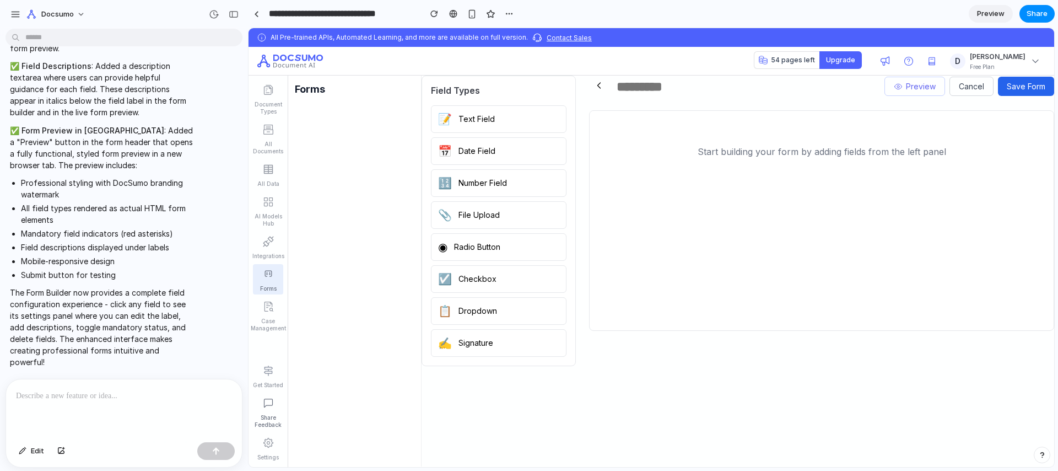
click at [491, 248] on button "◉ Radio Button" at bounding box center [499, 247] width 136 height 28
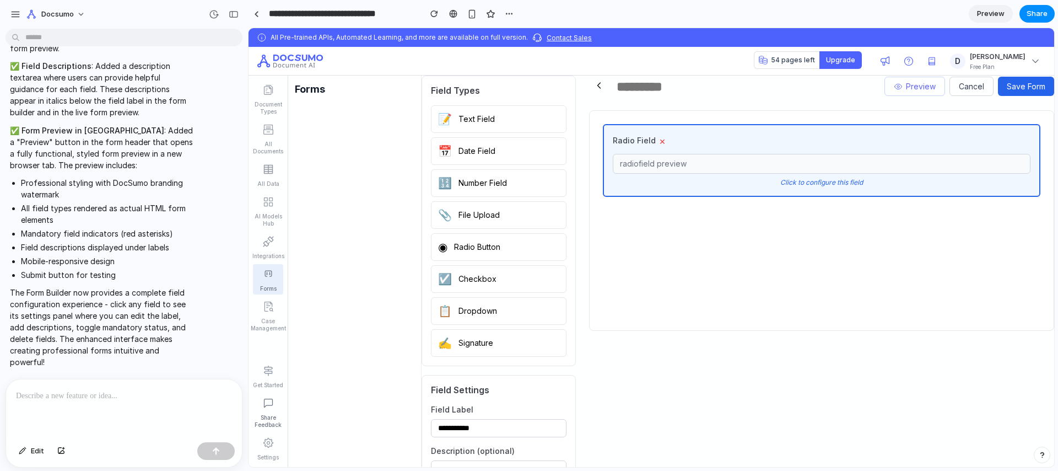
click at [829, 182] on div "Click to configure this field" at bounding box center [822, 182] width 418 height 9
click at [1036, 13] on span "Share" at bounding box center [1037, 13] width 21 height 11
click at [1002, 116] on button "Copy link" at bounding box center [1012, 118] width 66 height 19
click at [945, 225] on div "Share ' Form Builder & Submission System ' [PERSON_NAME] Creator Anyone at Docs…" at bounding box center [529, 235] width 1058 height 471
click at [97, 395] on p at bounding box center [124, 395] width 216 height 13
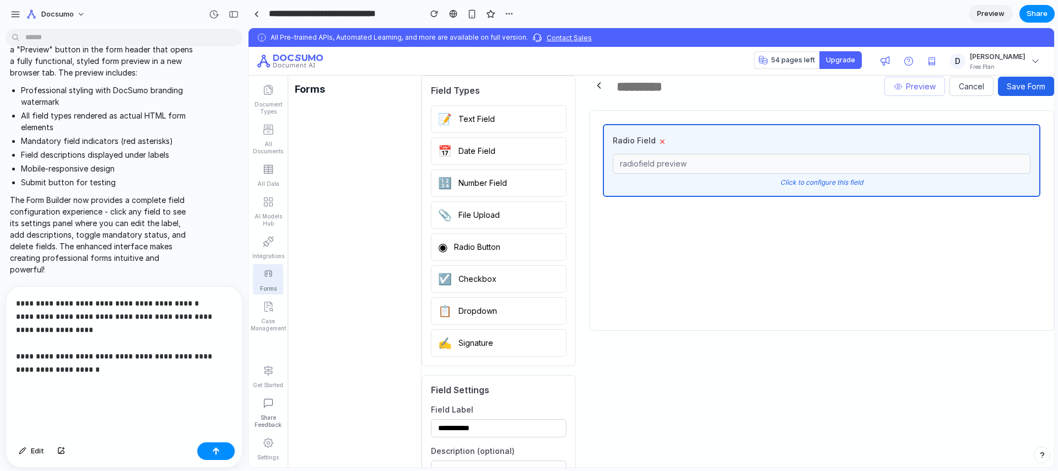
scroll to position [2584, 0]
